Goal: Book appointment/travel/reservation

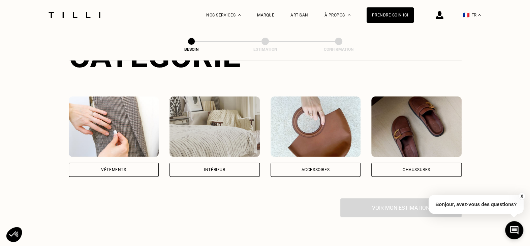
scroll to position [101, 0]
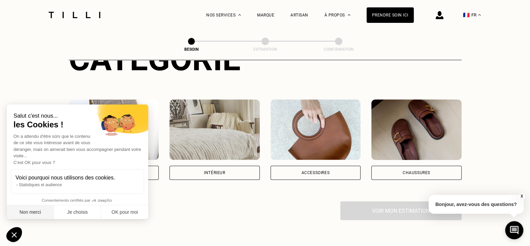
click at [40, 215] on button "Non merci" at bounding box center [30, 213] width 47 height 14
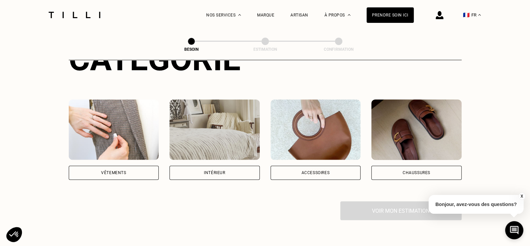
click at [226, 157] on div "Intérieur" at bounding box center [214, 140] width 90 height 80
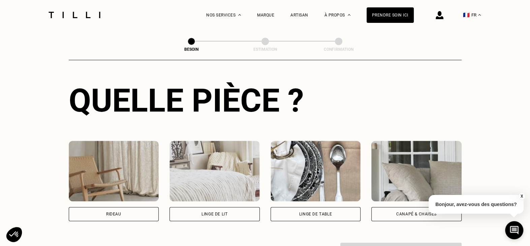
scroll to position [253, 0]
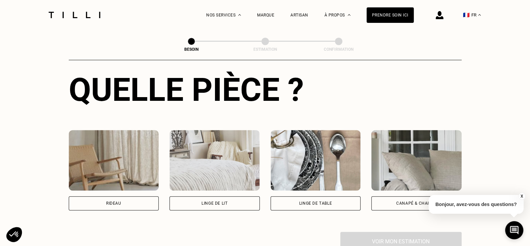
click at [120, 160] on img at bounding box center [114, 160] width 90 height 61
select select "FR"
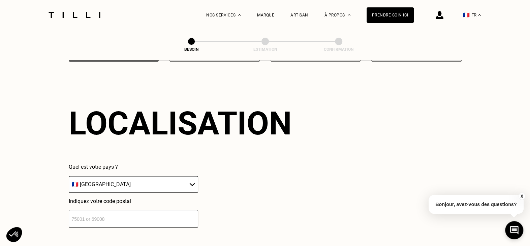
scroll to position [403, 0]
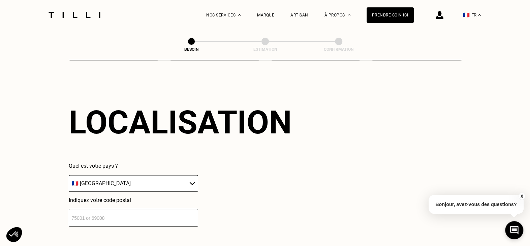
click at [133, 209] on input "number" at bounding box center [133, 218] width 129 height 18
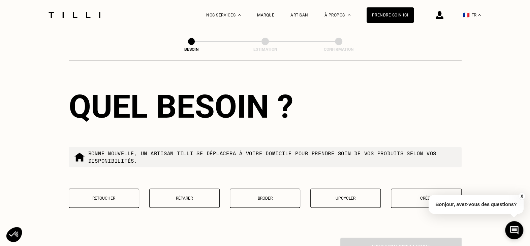
scroll to position [604, 0]
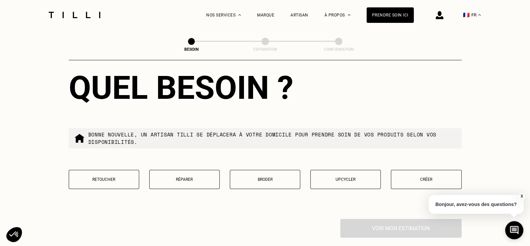
type input "75011"
click at [422, 171] on button "Créer" at bounding box center [426, 179] width 70 height 19
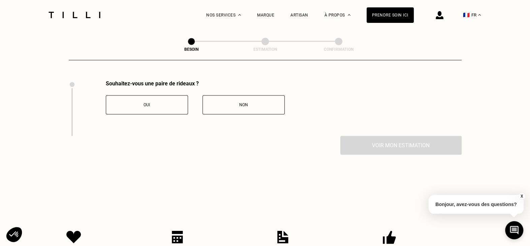
scroll to position [743, 0]
click at [145, 102] on span "Oui" at bounding box center [146, 104] width 6 height 5
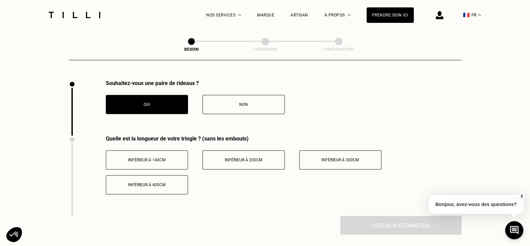
click at [318, 151] on button "Inférieur à 300cm" at bounding box center [340, 160] width 82 height 19
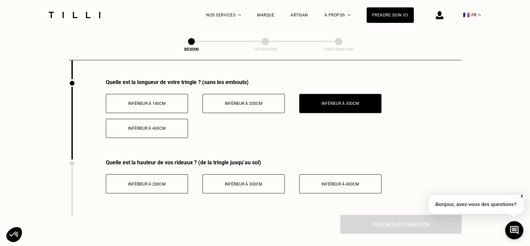
scroll to position [811, 0]
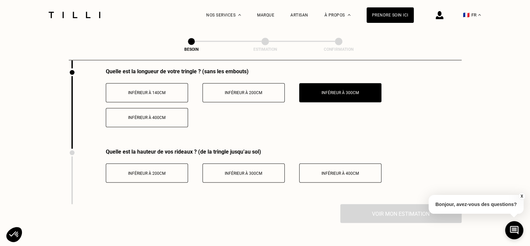
click at [161, 164] on button "Inférieur à 200cm" at bounding box center [147, 173] width 82 height 19
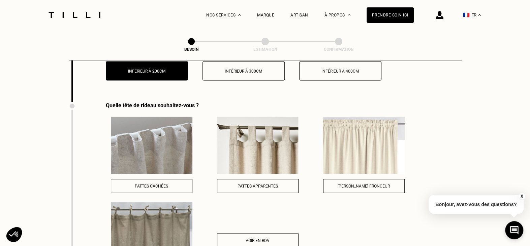
scroll to position [912, 0]
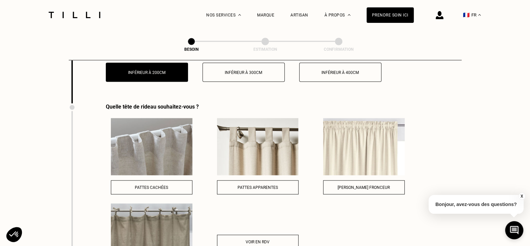
click at [359, 185] on span "[PERSON_NAME] fronceur" at bounding box center [363, 187] width 52 height 5
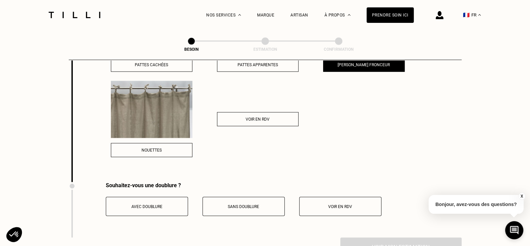
scroll to position [1046, 0]
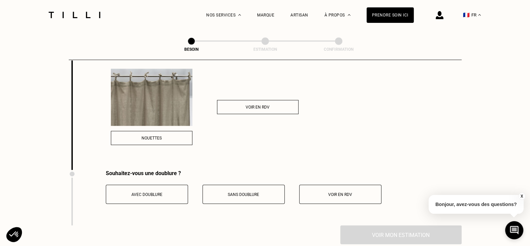
click at [247, 193] on button "Sans doublure" at bounding box center [243, 194] width 82 height 19
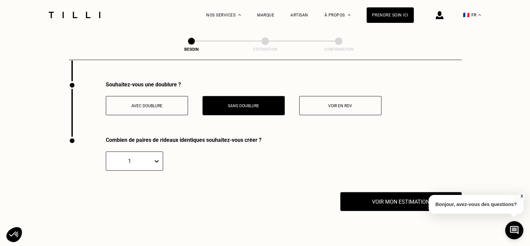
scroll to position [1147, 0]
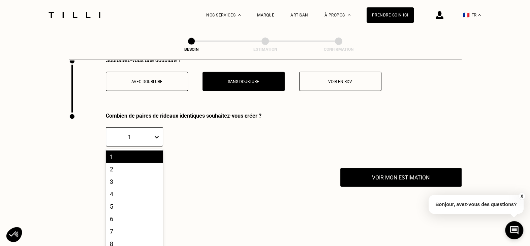
click at [153, 145] on div "10 results available. Use Up and Down to choose options, press Enter to select …" at bounding box center [134, 137] width 57 height 19
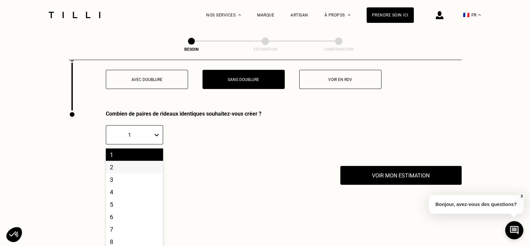
click at [137, 162] on div "2" at bounding box center [134, 167] width 57 height 12
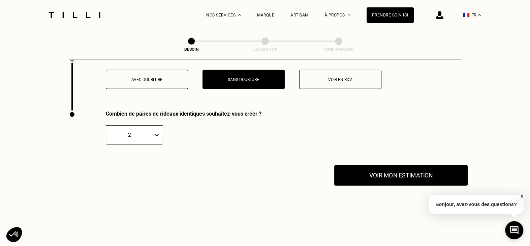
click at [396, 169] on button "Voir mon estimation" at bounding box center [400, 175] width 133 height 21
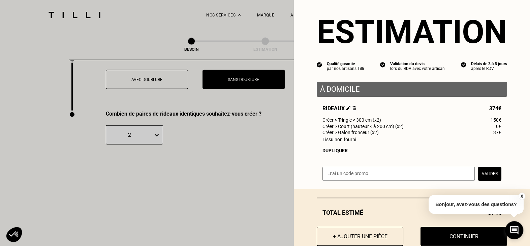
scroll to position [0, 0]
